Goal: Find specific page/section: Find specific page/section

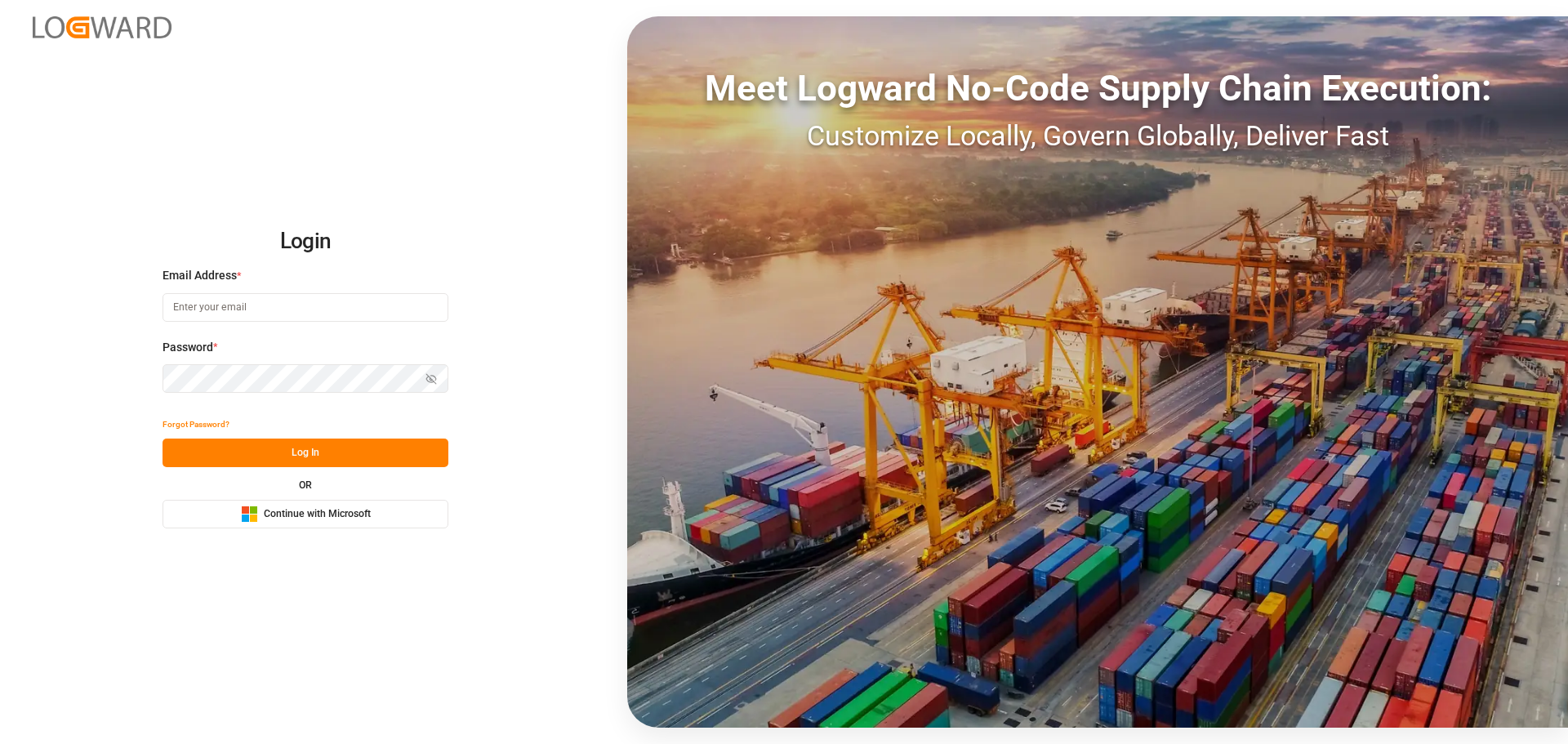
click at [206, 308] on input at bounding box center [305, 307] width 285 height 29
type input "renee.hagmann@evonik.com"
click at [249, 459] on button "Log In" at bounding box center [305, 452] width 285 height 29
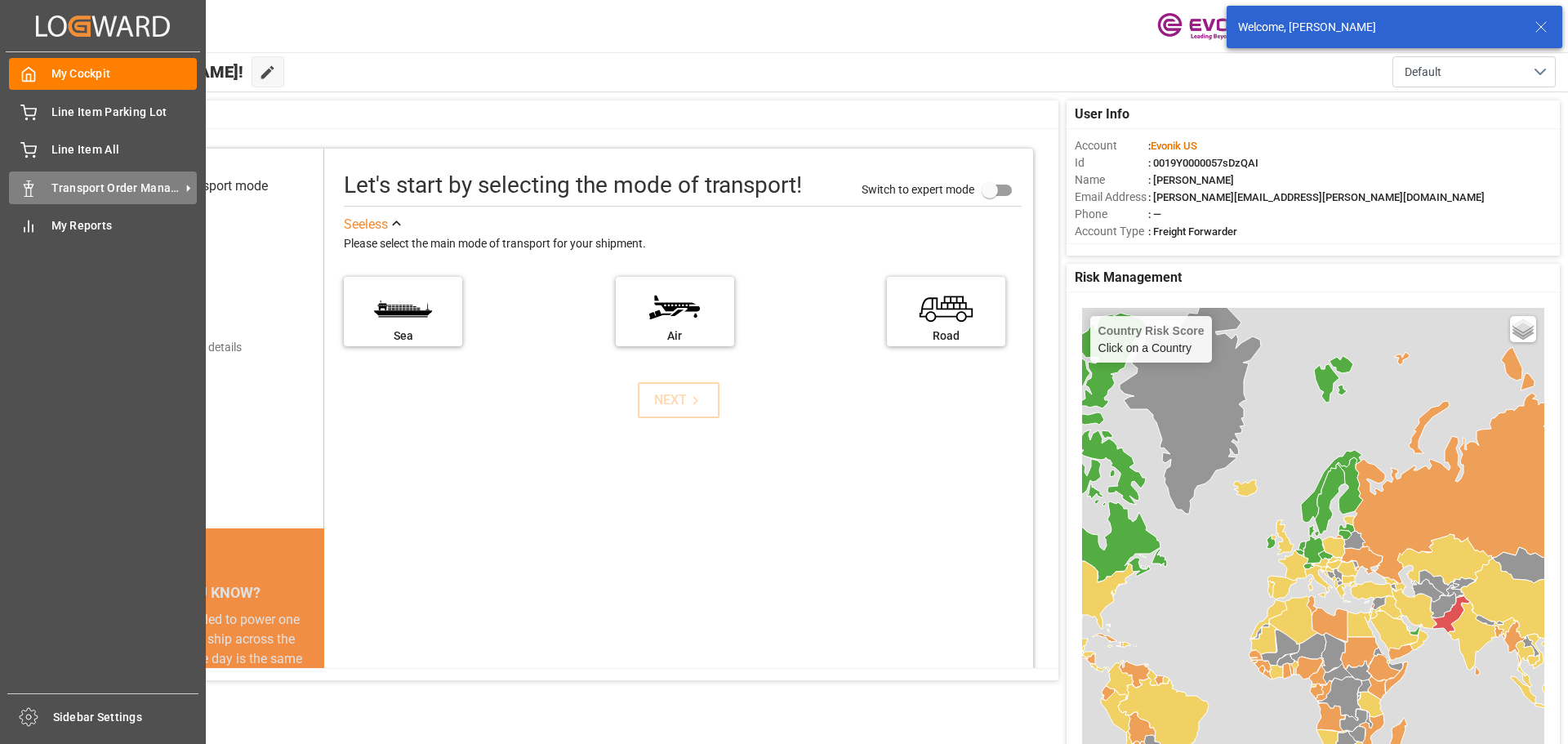
click at [119, 192] on span "Transport Order Management" at bounding box center [116, 188] width 129 height 17
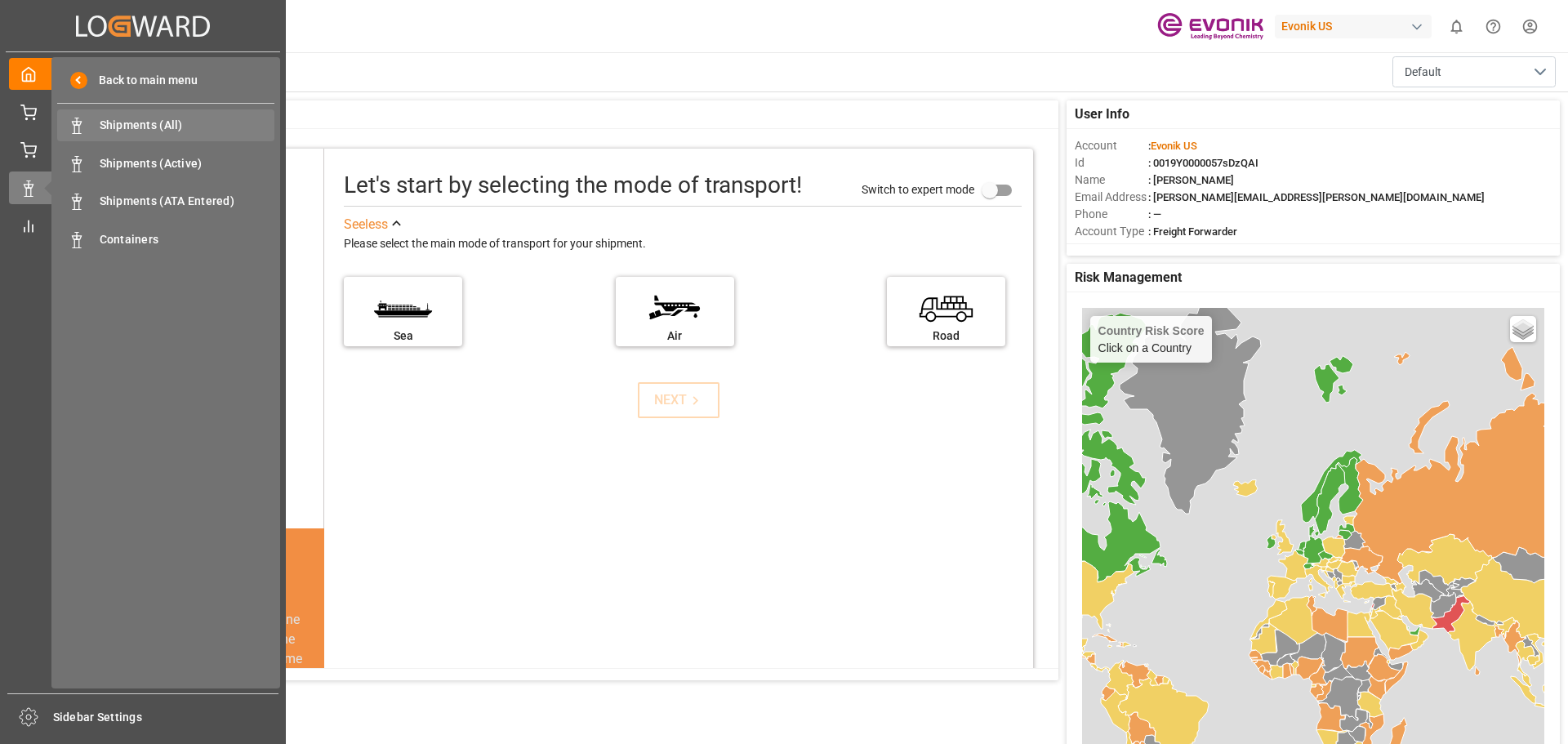
click at [157, 132] on span "Shipments (All)" at bounding box center [187, 125] width 176 height 17
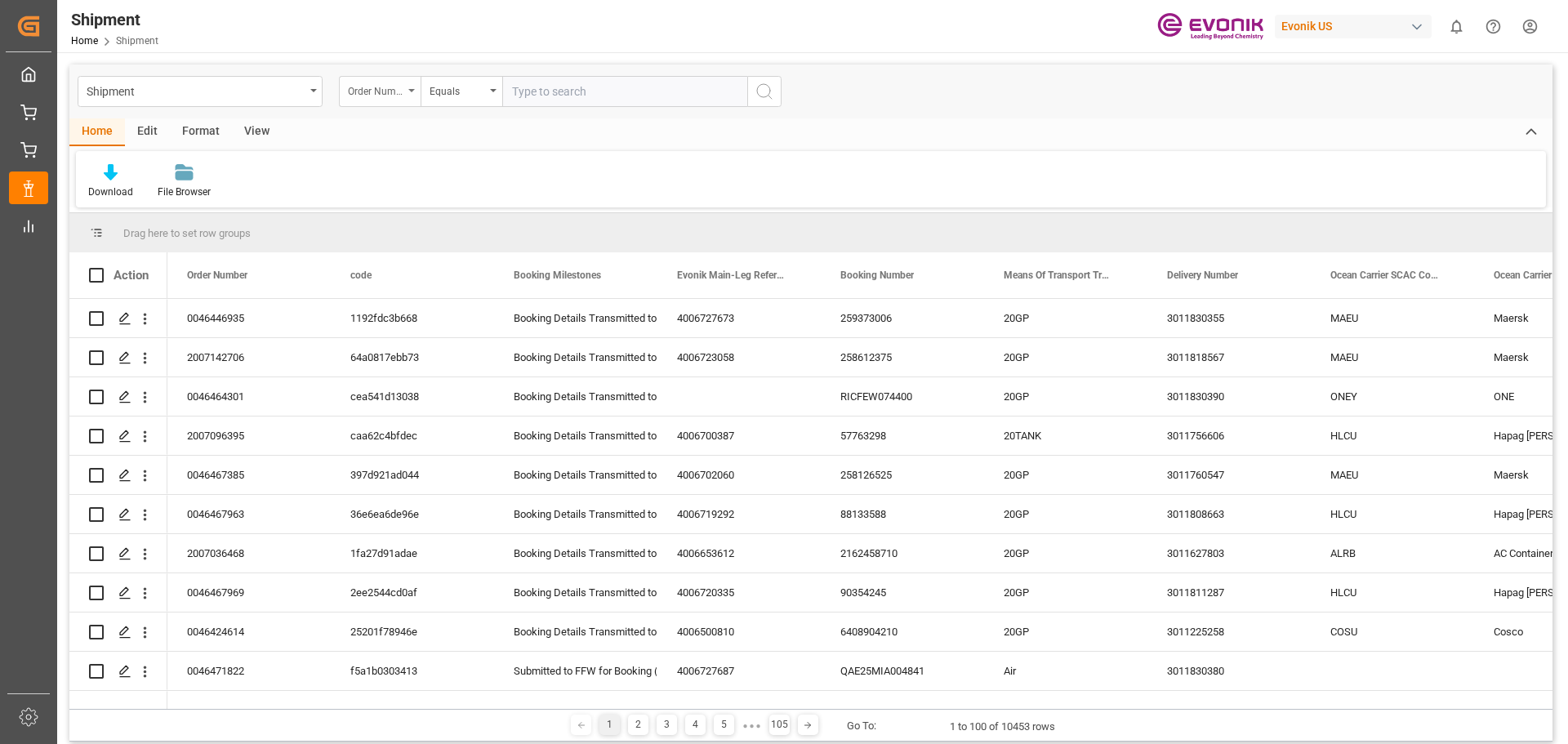
click at [411, 90] on icon "open menu" at bounding box center [411, 91] width 6 height 4
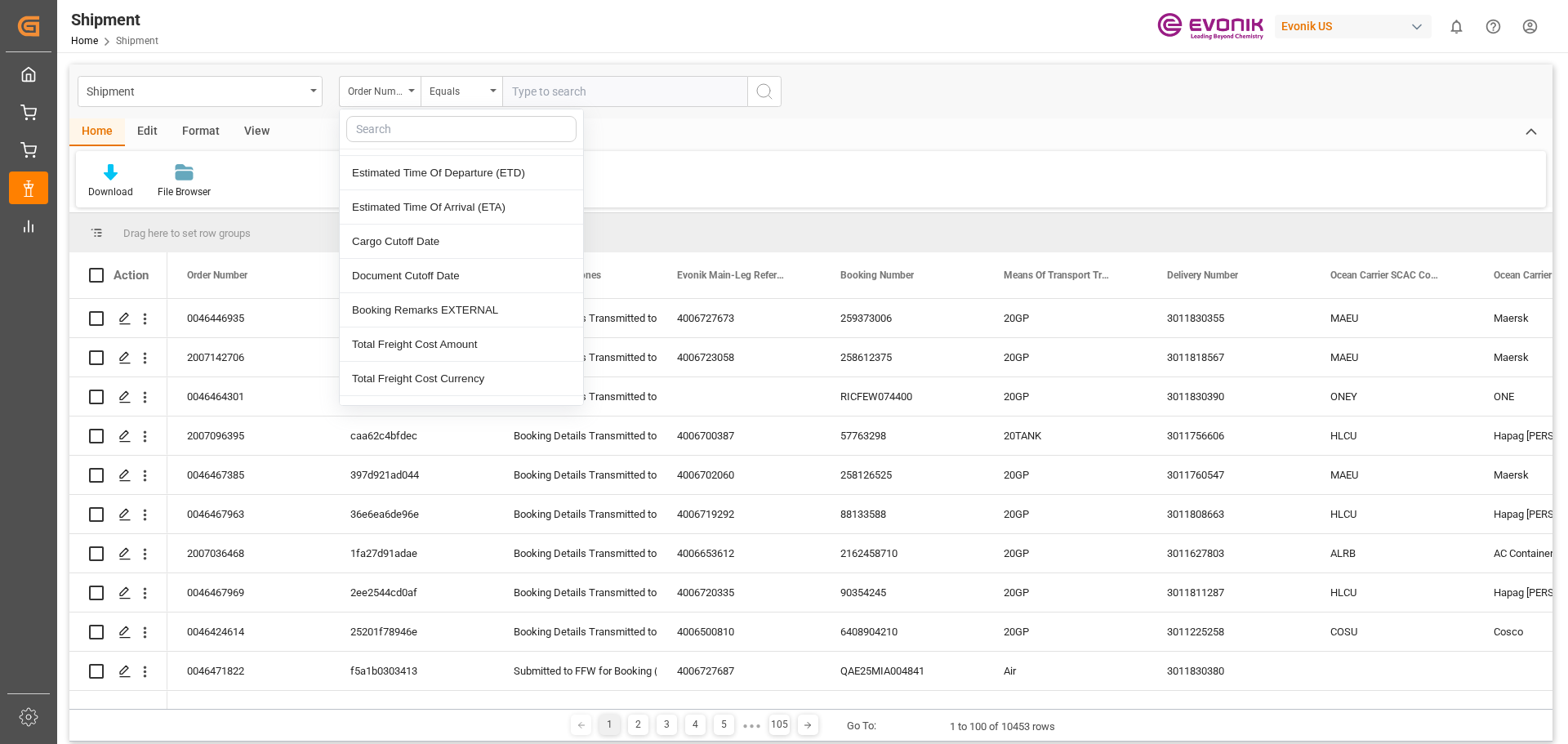
scroll to position [572, 0]
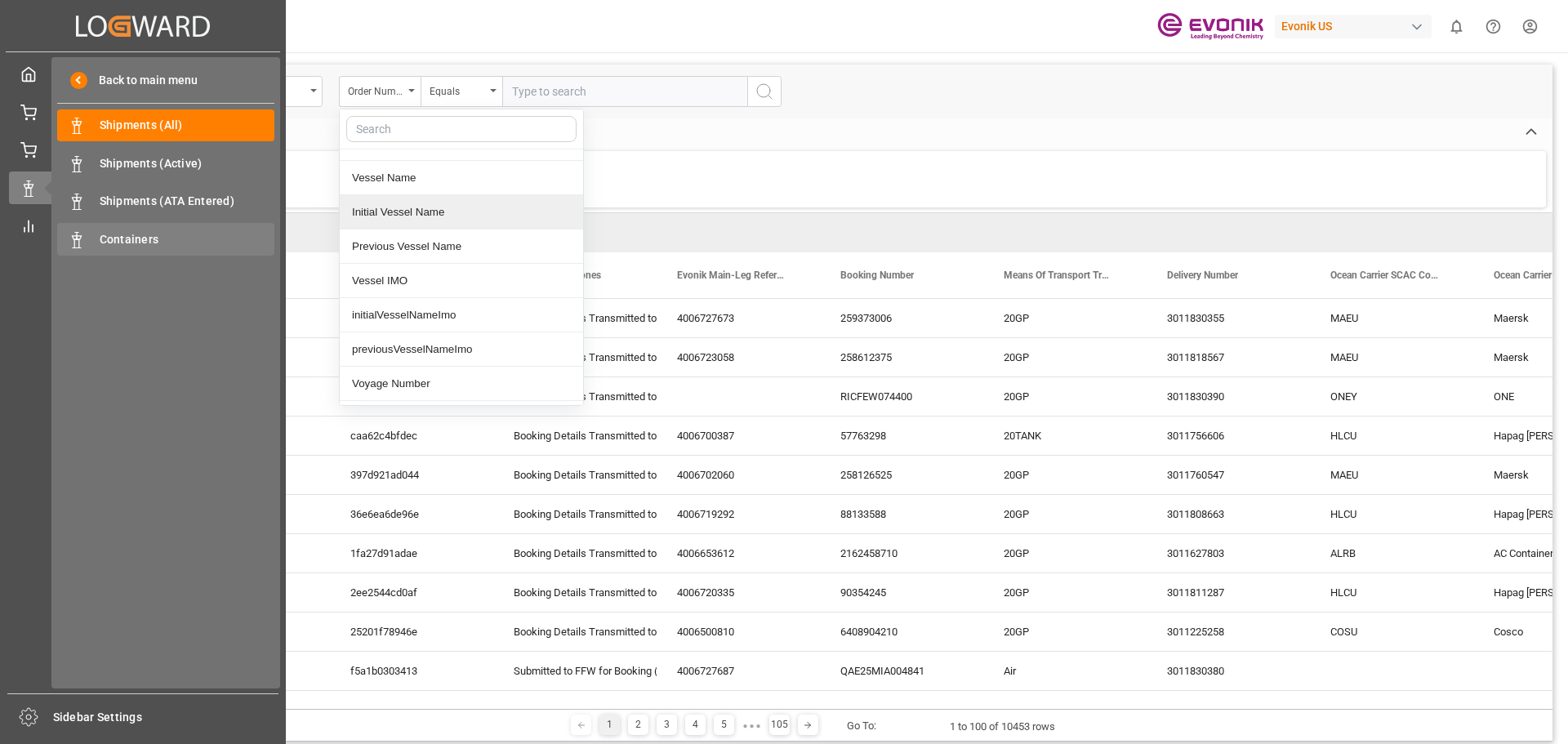
click at [107, 231] on span "Containers" at bounding box center [187, 239] width 176 height 17
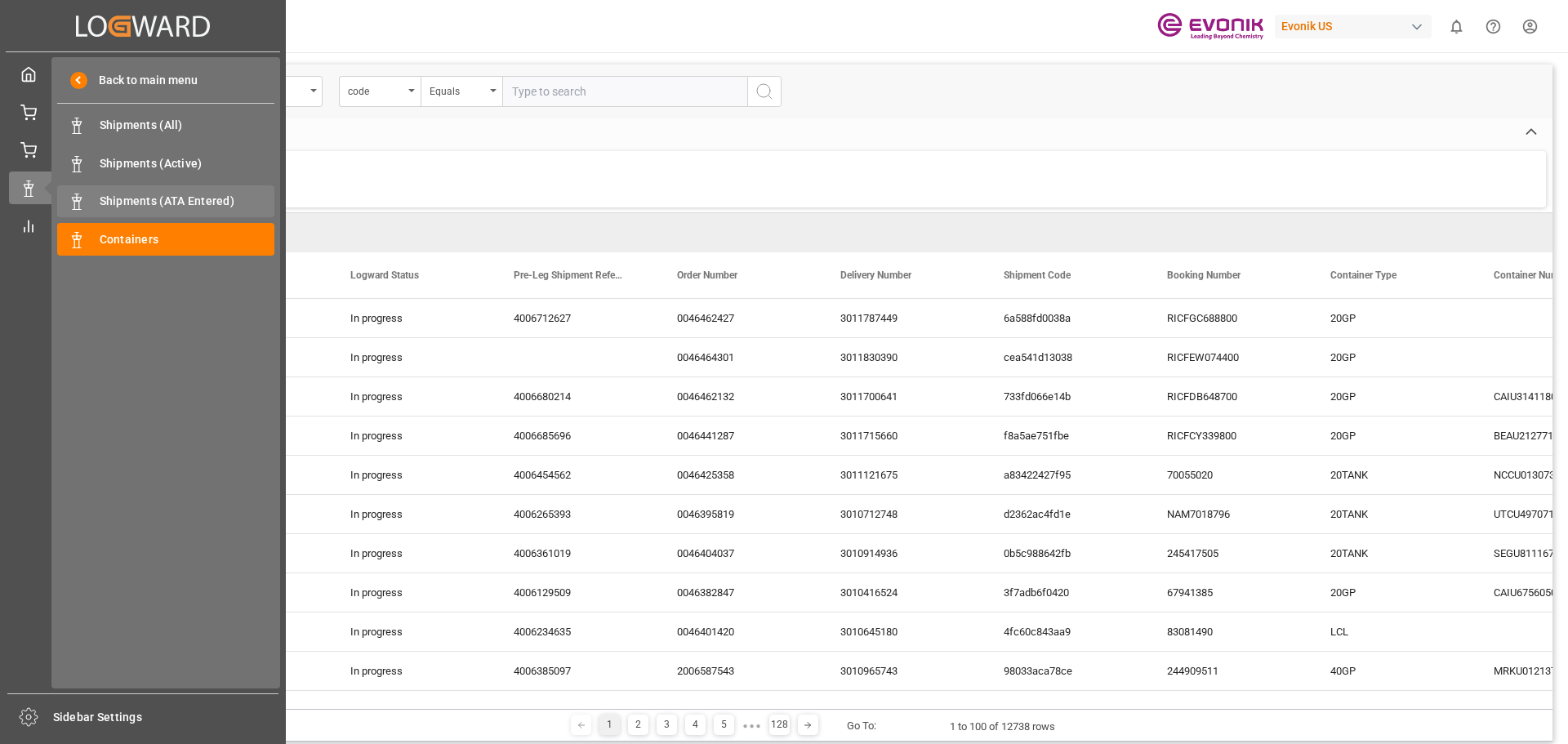
click at [107, 193] on span "Shipments (ATA Entered)" at bounding box center [187, 201] width 176 height 17
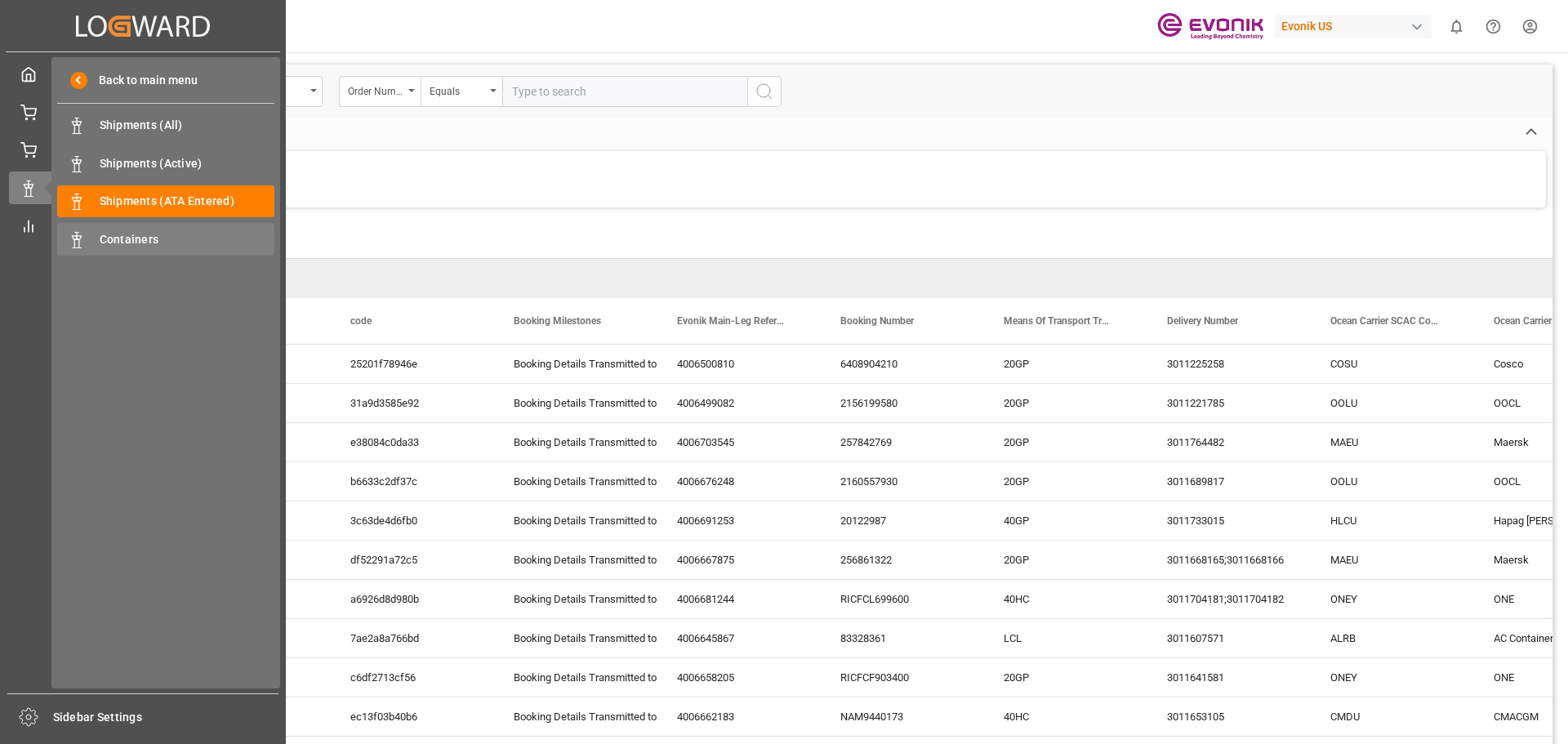
click at [126, 234] on span "Containers" at bounding box center [187, 239] width 176 height 17
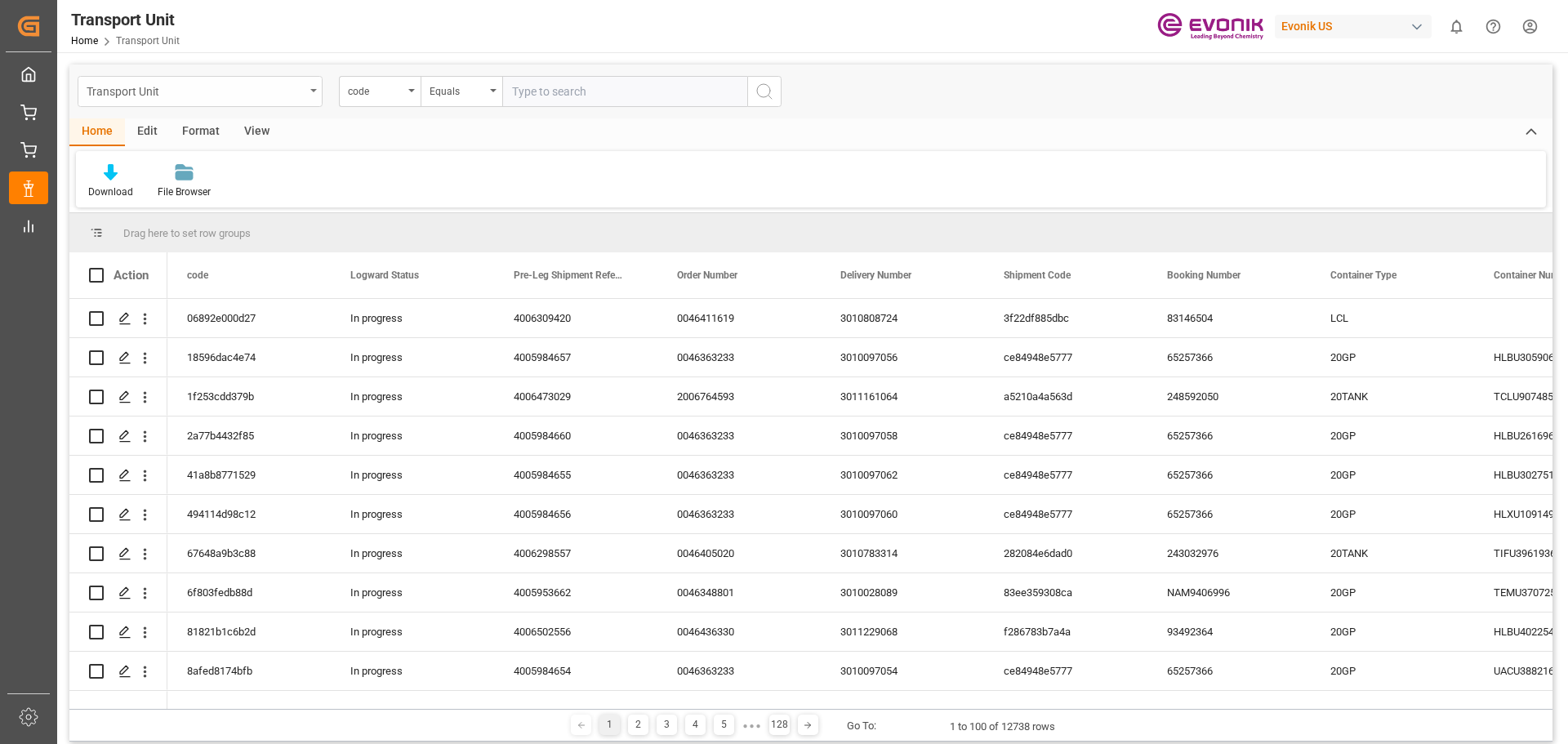
click at [316, 90] on icon "open menu" at bounding box center [313, 91] width 6 height 4
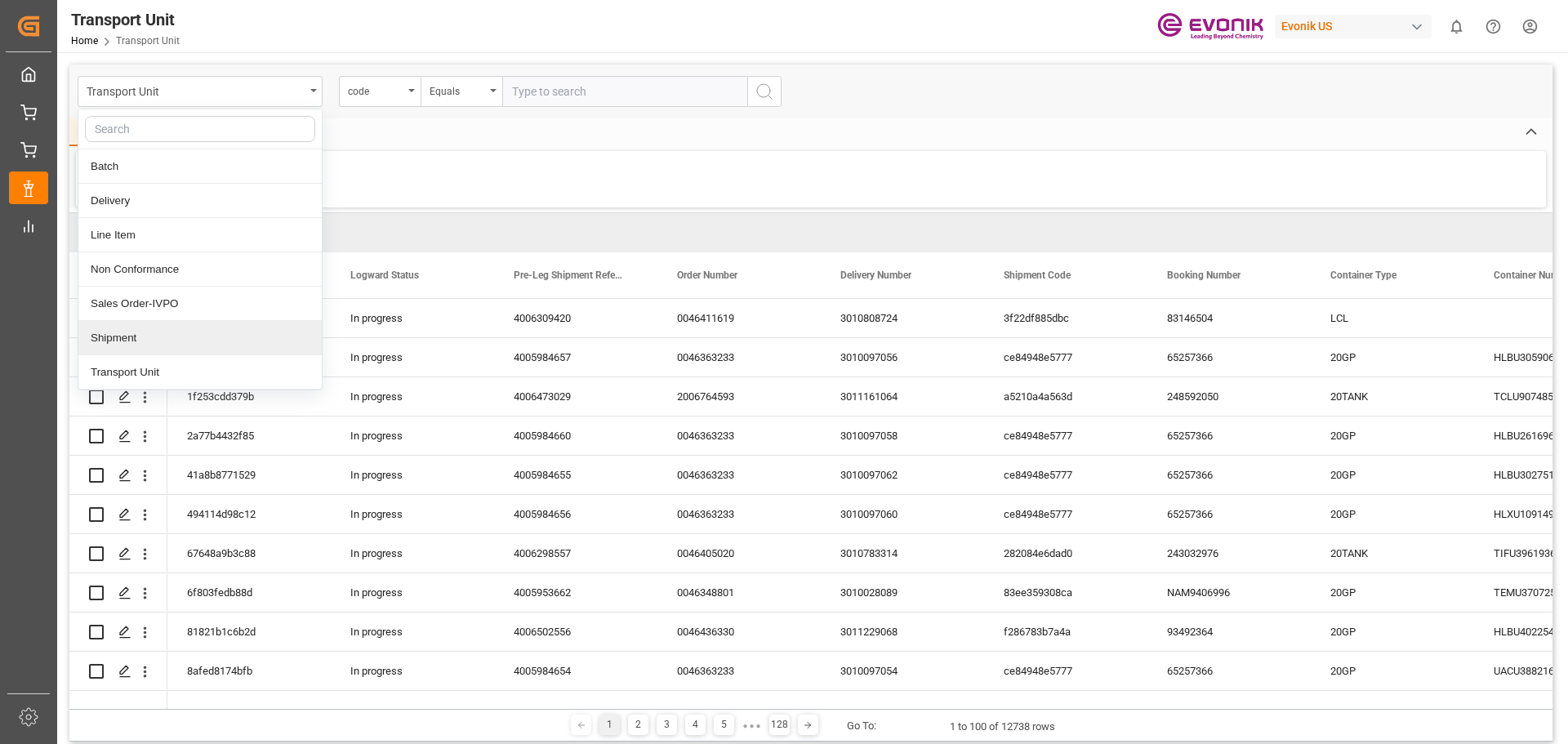
click at [148, 335] on div "Shipment" at bounding box center [200, 337] width 243 height 34
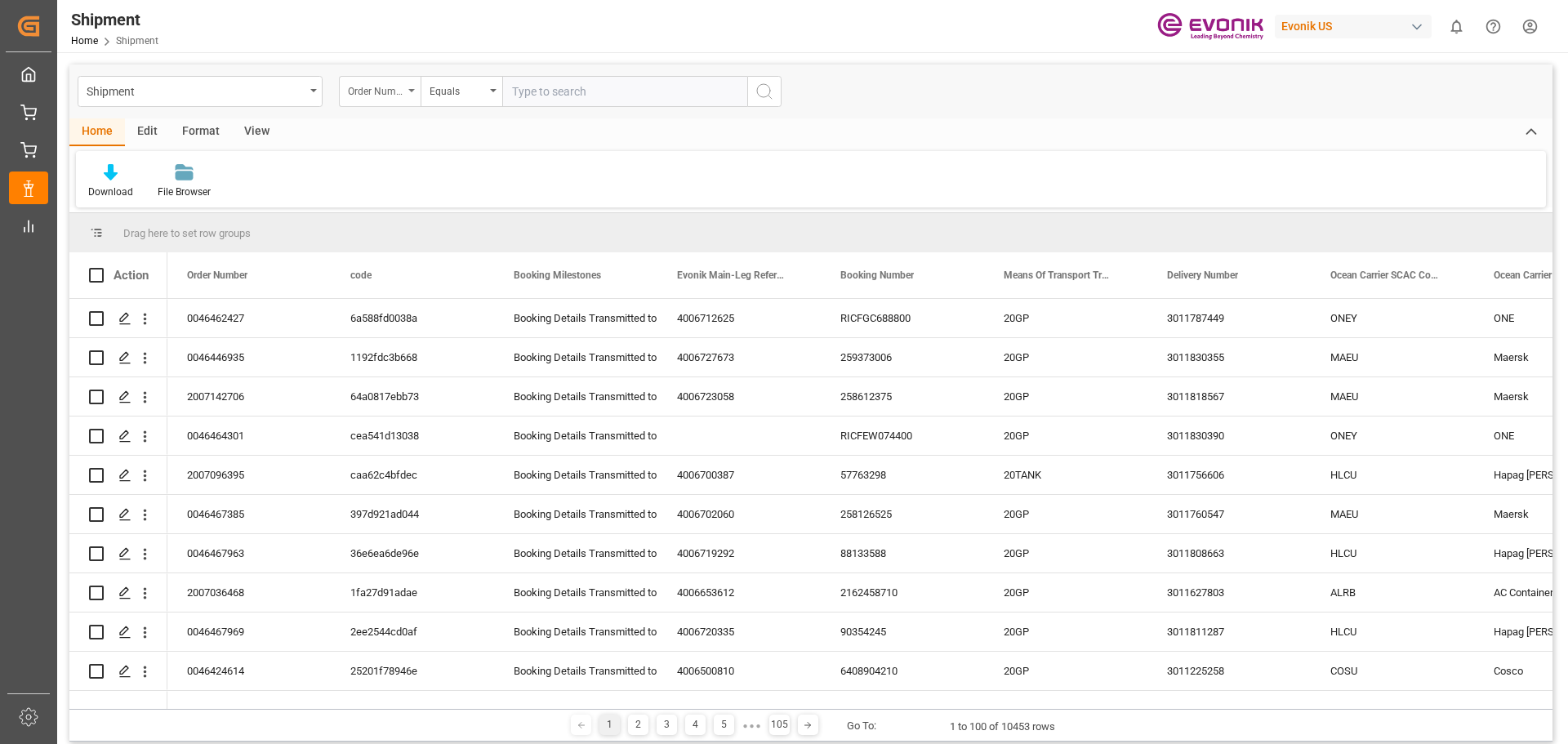
click at [408, 89] on icon "open menu" at bounding box center [411, 91] width 6 height 4
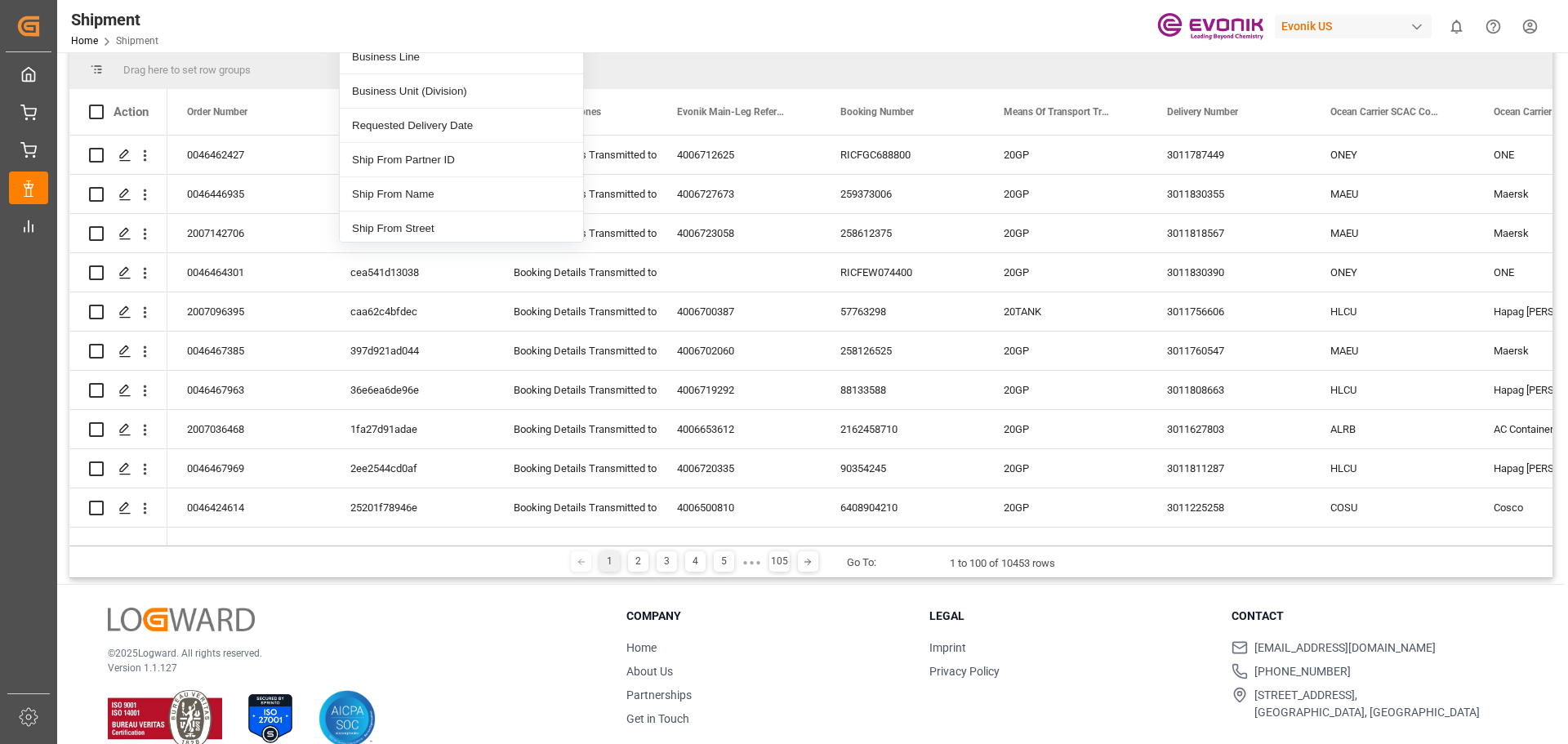
scroll to position [1057, 0]
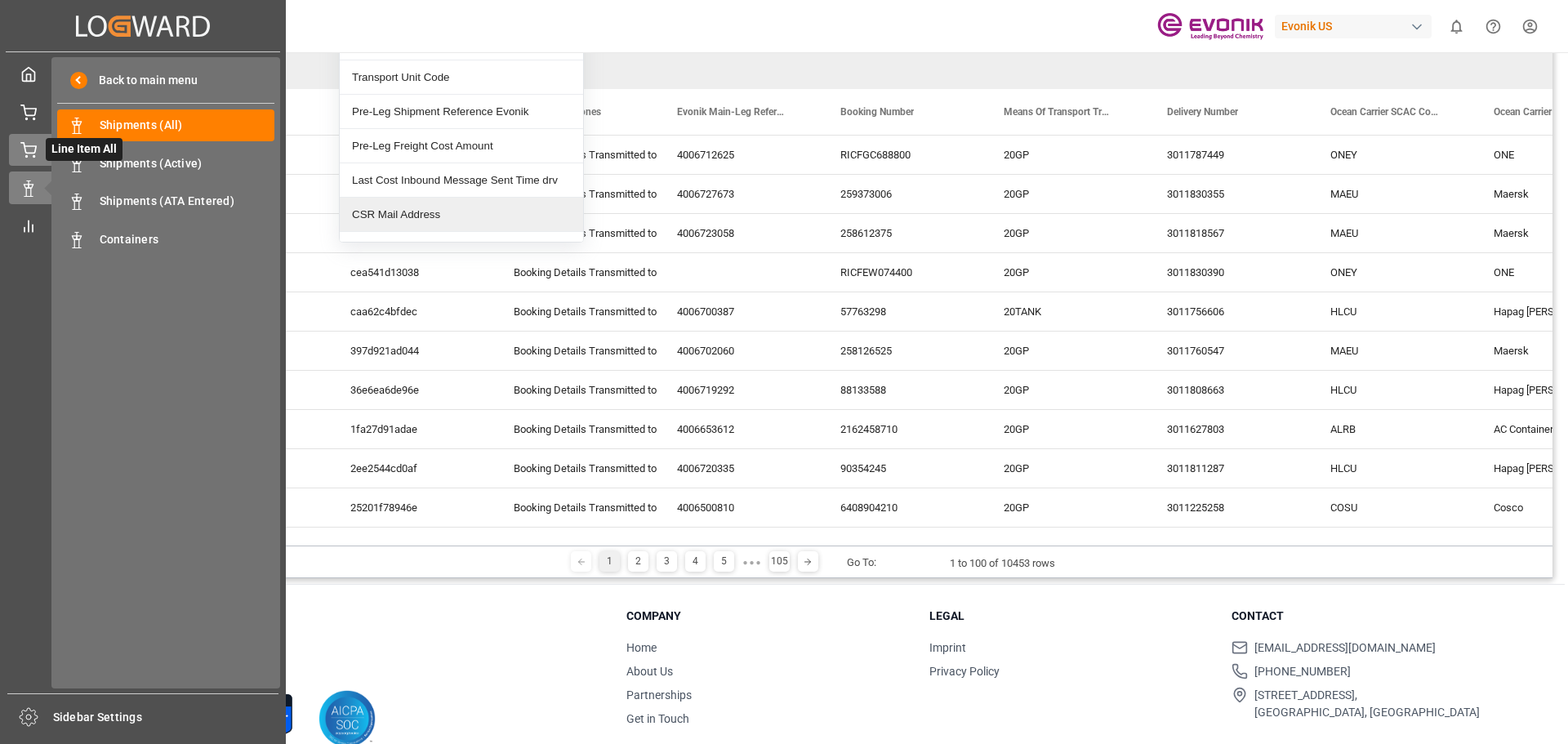
click at [38, 145] on div "Line Item All Line Item All" at bounding box center [143, 149] width 268 height 32
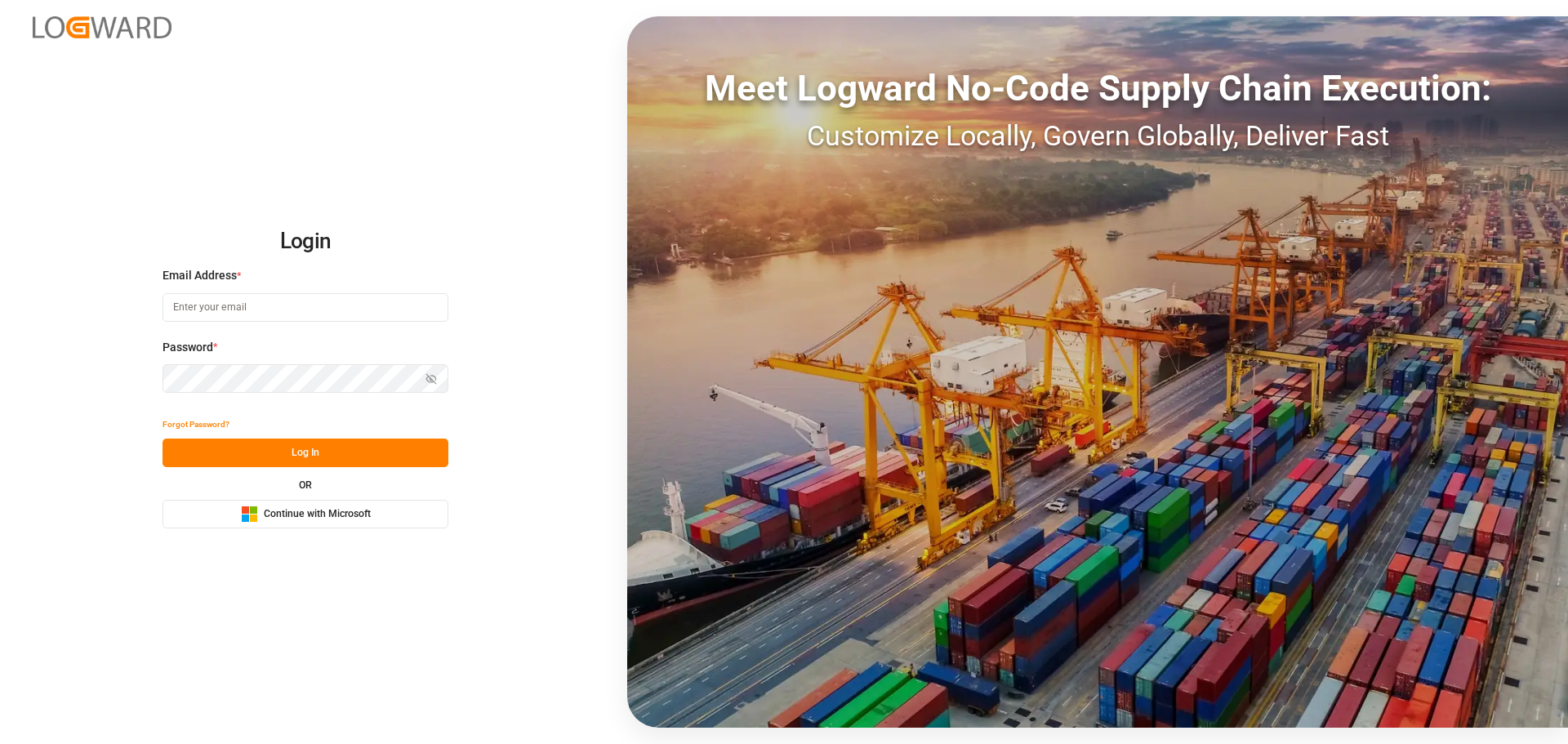
click at [191, 314] on input at bounding box center [305, 307] width 285 height 29
type input "[PERSON_NAME].[PERSON_NAME]"
